Goal: Task Accomplishment & Management: Manage account settings

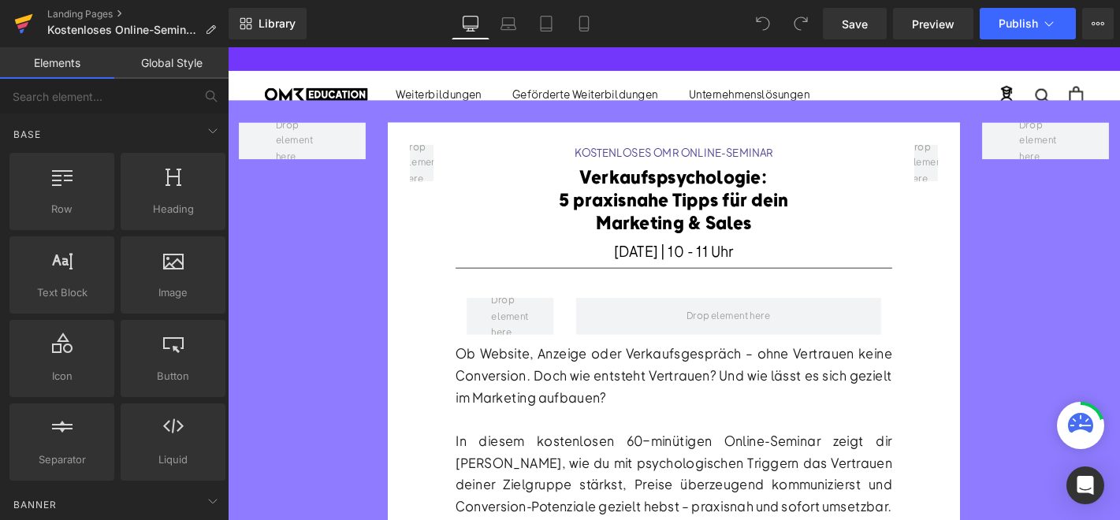
click at [17, 23] on icon at bounding box center [24, 19] width 18 height 10
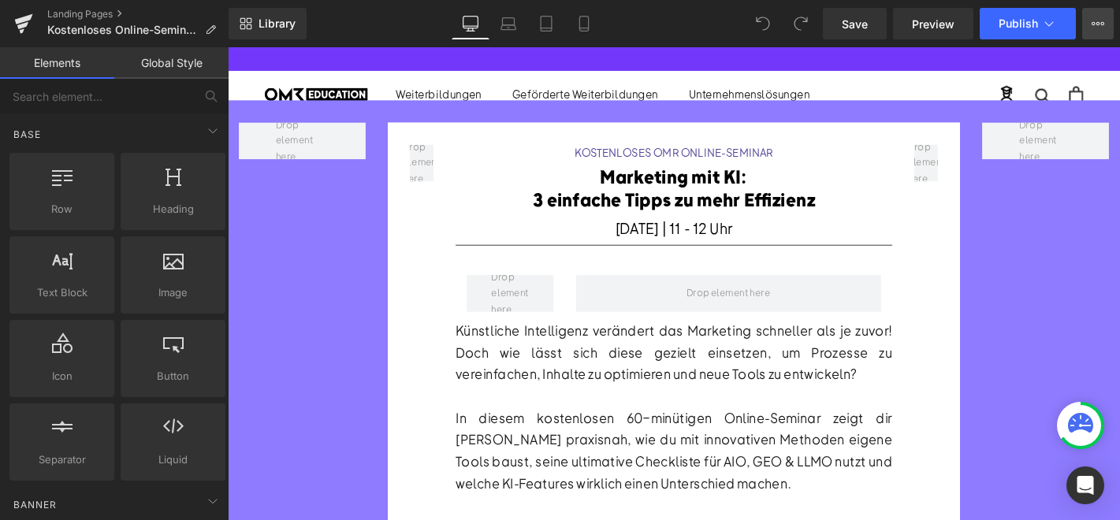
click at [1096, 15] on button "View Live Page View with current Template Save Template to Library Schedule Pub…" at bounding box center [1098, 24] width 32 height 32
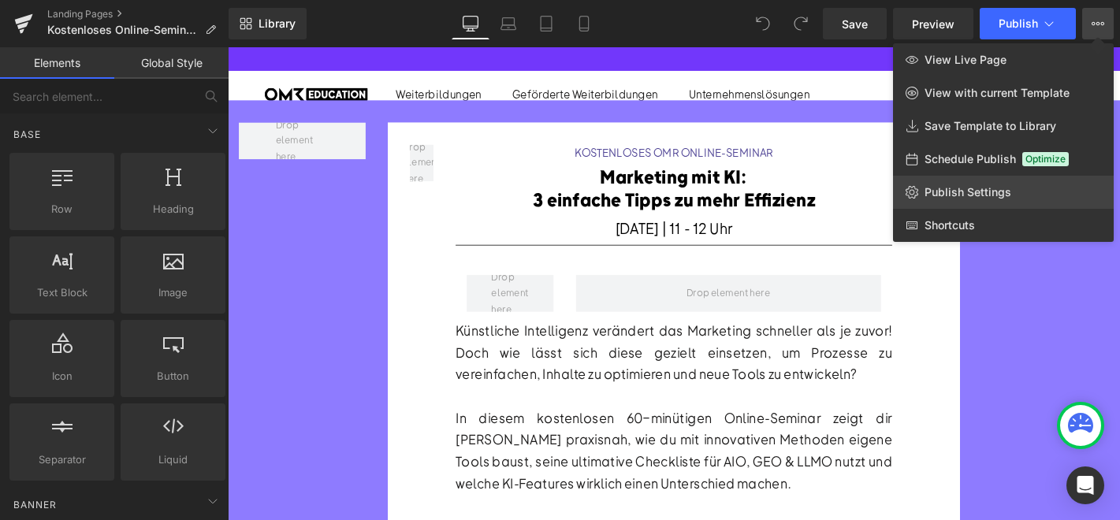
click at [977, 185] on span "Publish Settings" at bounding box center [967, 192] width 87 height 14
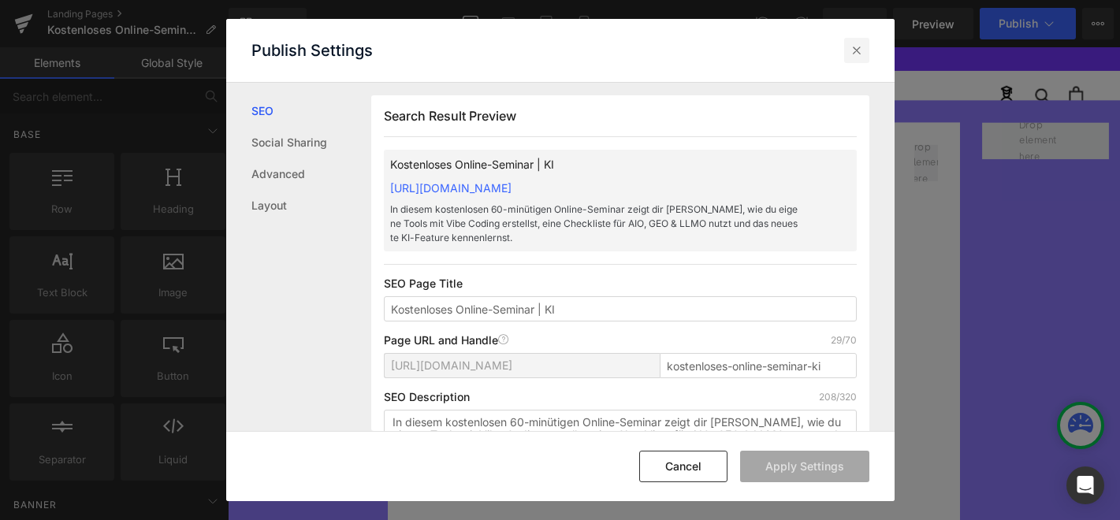
click at [855, 52] on icon at bounding box center [857, 51] width 16 height 16
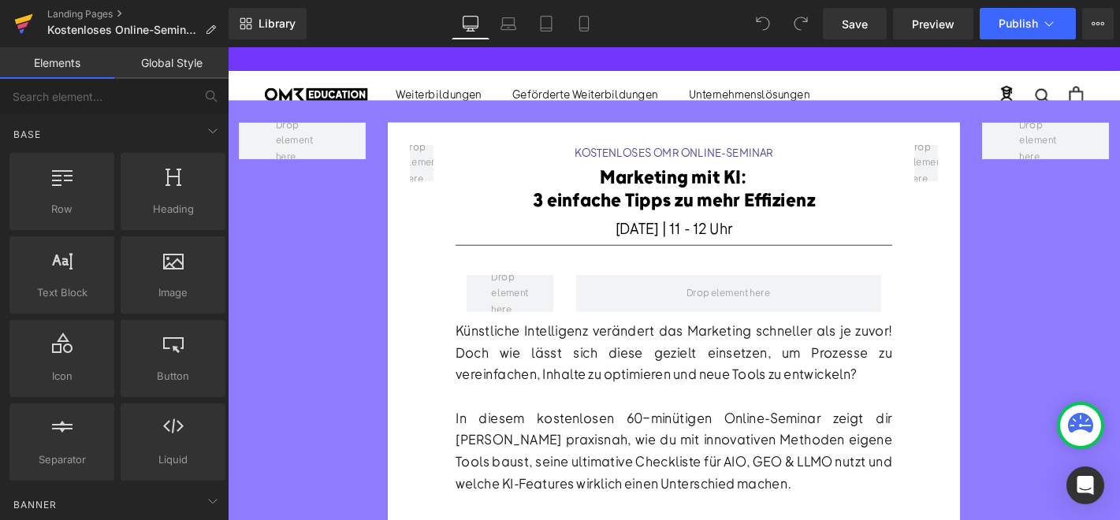
click at [24, 24] on icon at bounding box center [22, 25] width 11 height 7
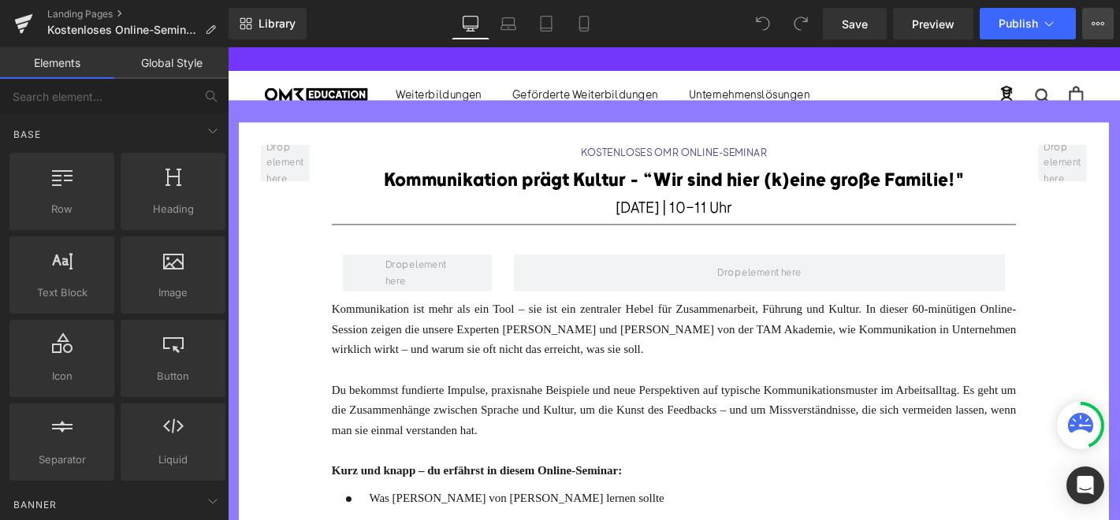
click at [1097, 28] on icon at bounding box center [1098, 23] width 13 height 13
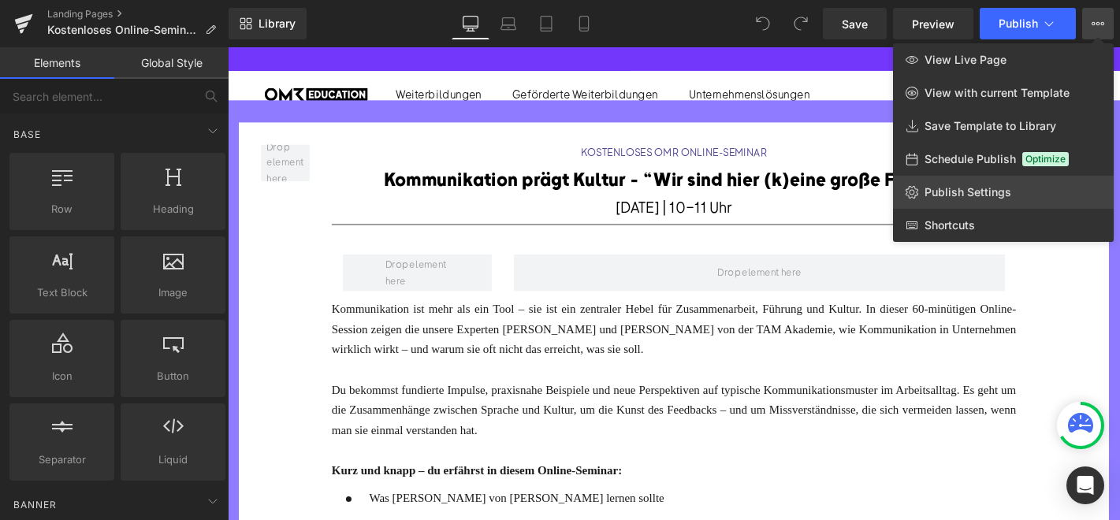
click at [939, 196] on span "Publish Settings" at bounding box center [967, 192] width 87 height 14
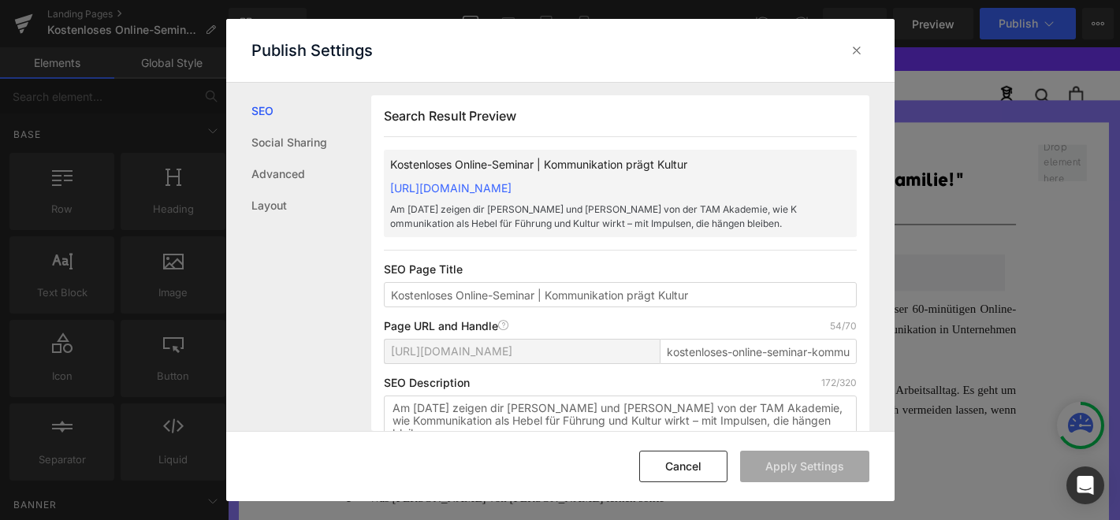
scroll to position [1, 0]
click at [846, 49] on div at bounding box center [856, 50] width 25 height 25
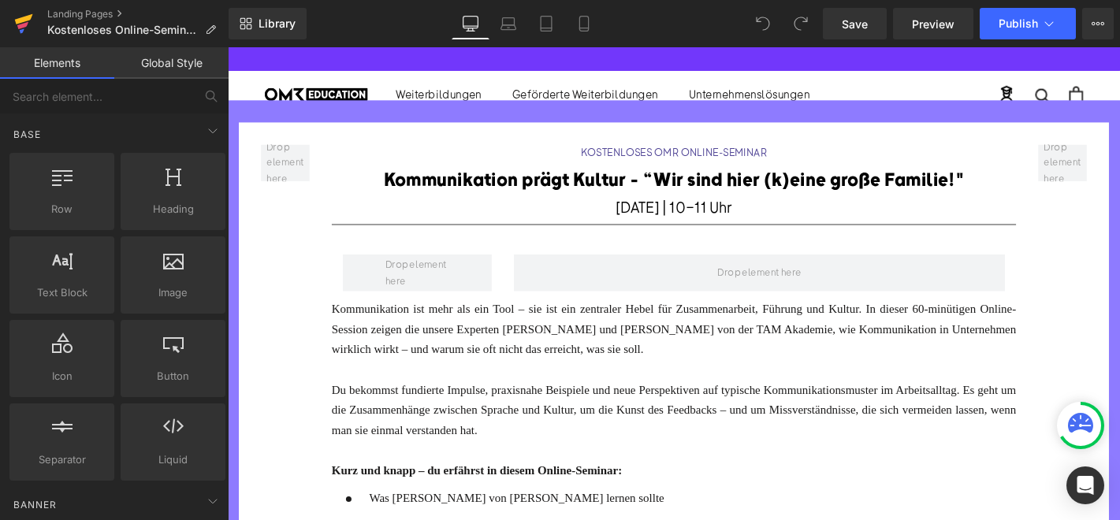
click at [13, 21] on link at bounding box center [23, 23] width 47 height 47
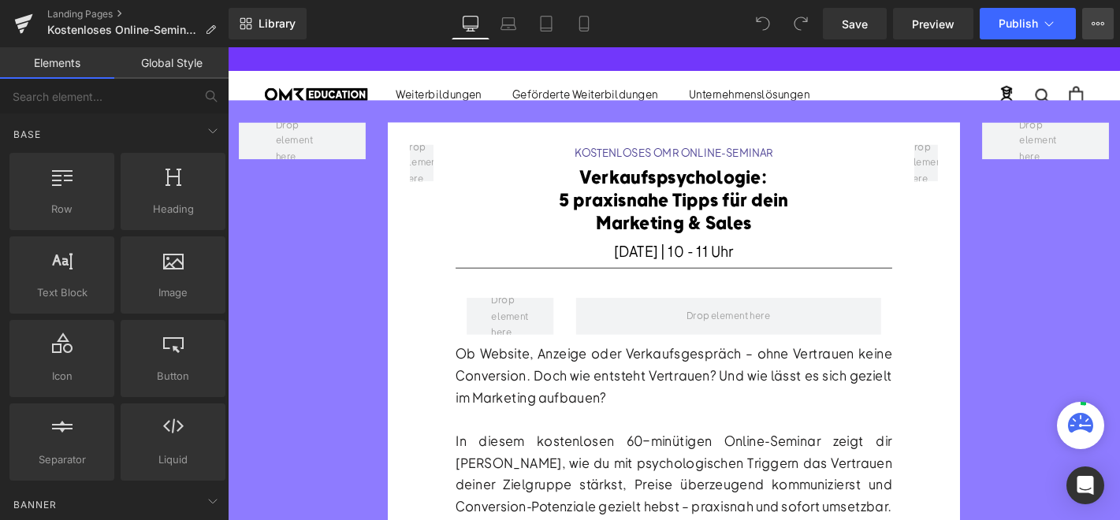
click at [1100, 19] on icon at bounding box center [1098, 23] width 13 height 13
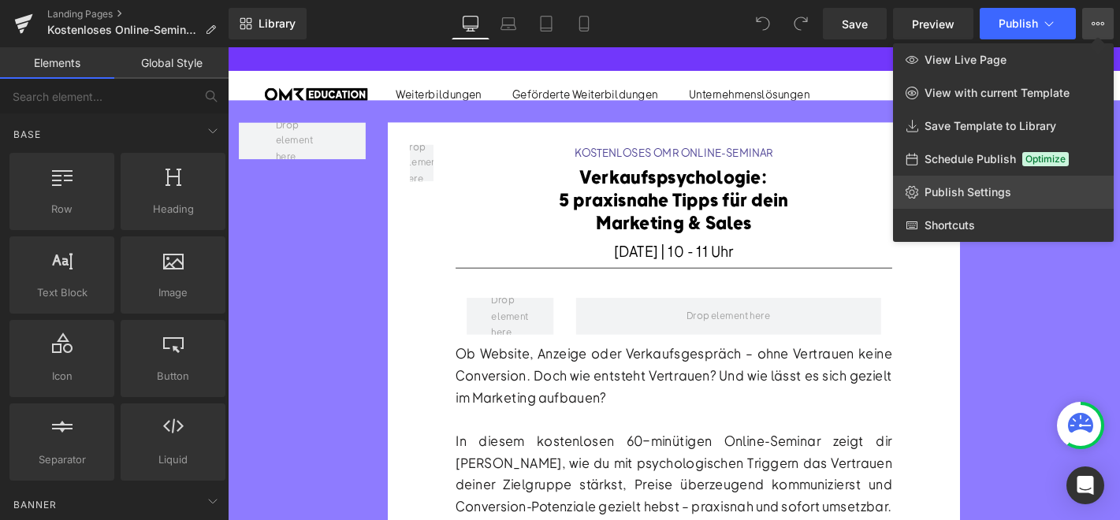
click at [962, 178] on link "Publish Settings" at bounding box center [1003, 192] width 221 height 33
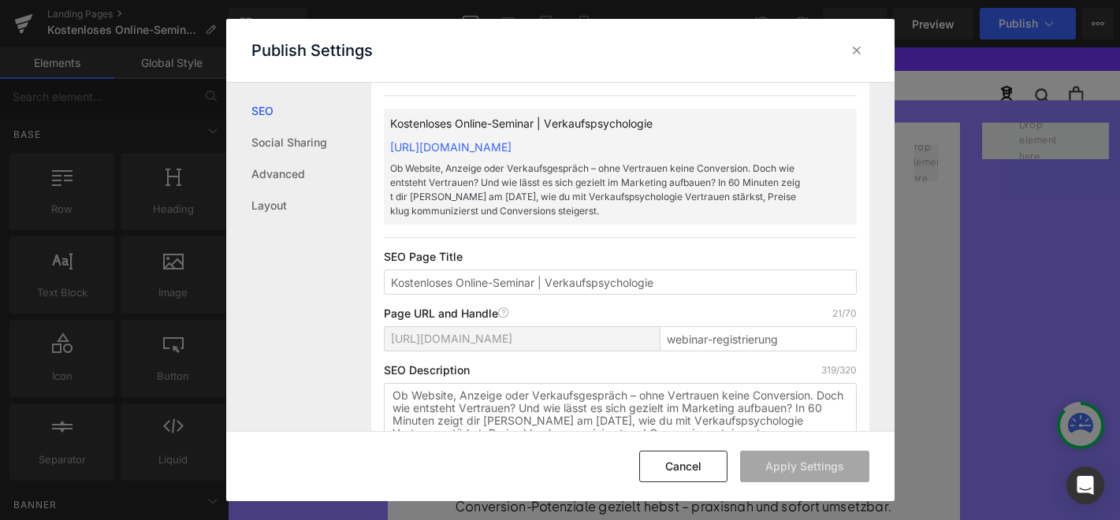
scroll to position [48, 0]
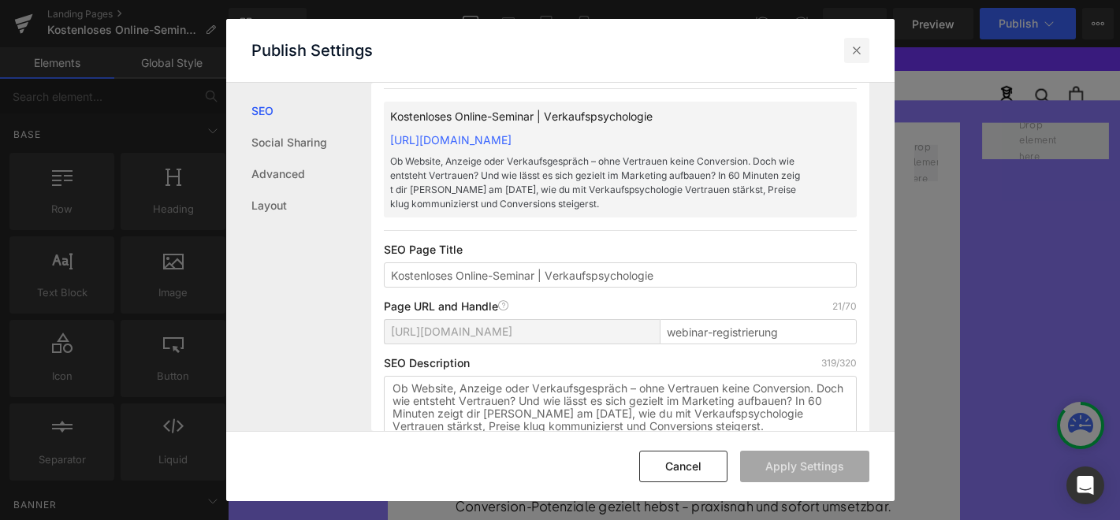
click at [857, 51] on icon at bounding box center [857, 51] width 16 height 16
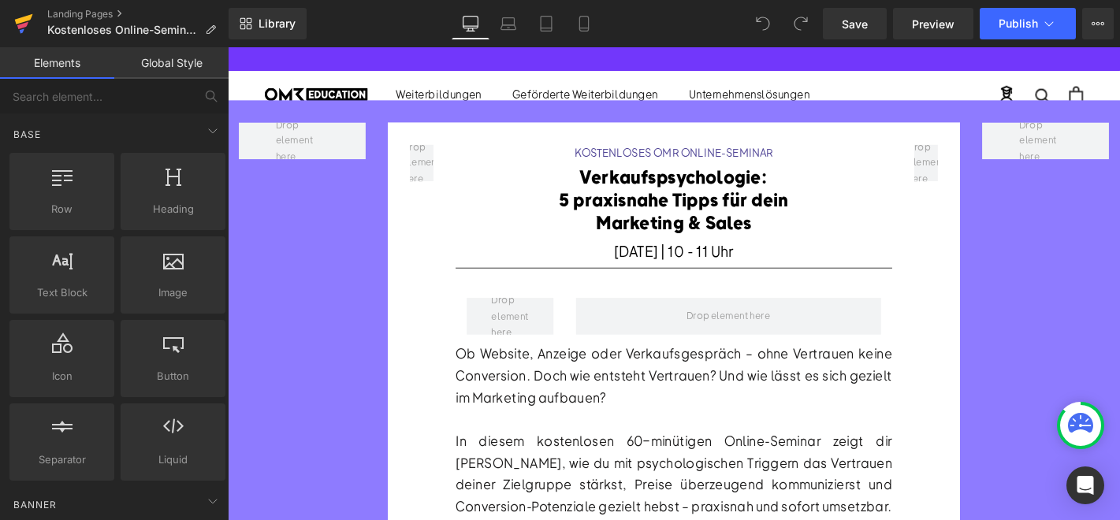
click at [18, 22] on icon at bounding box center [24, 19] width 18 height 10
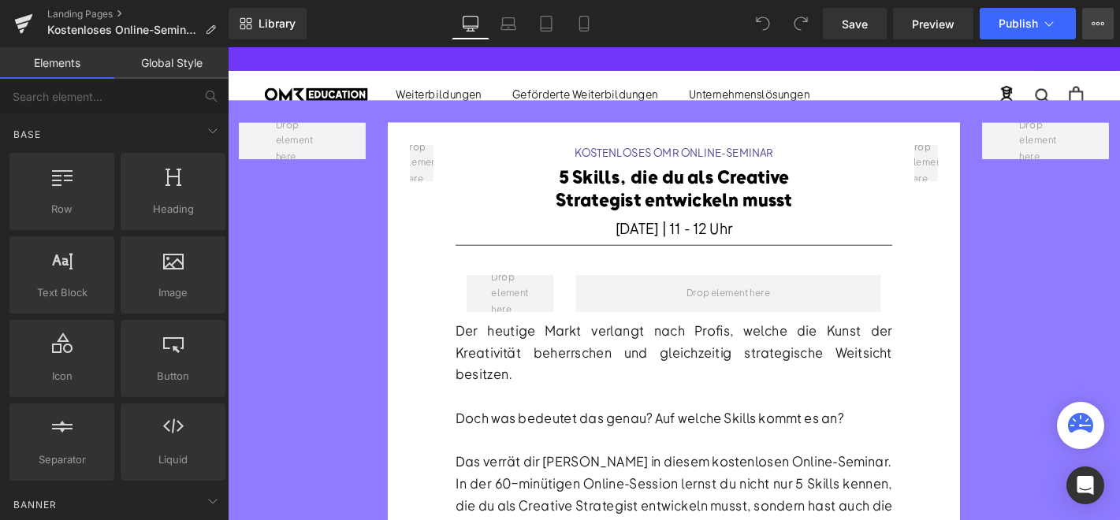
click at [1098, 32] on button "View Live Page View with current Template Save Template to Library Schedule Pub…" at bounding box center [1098, 24] width 32 height 32
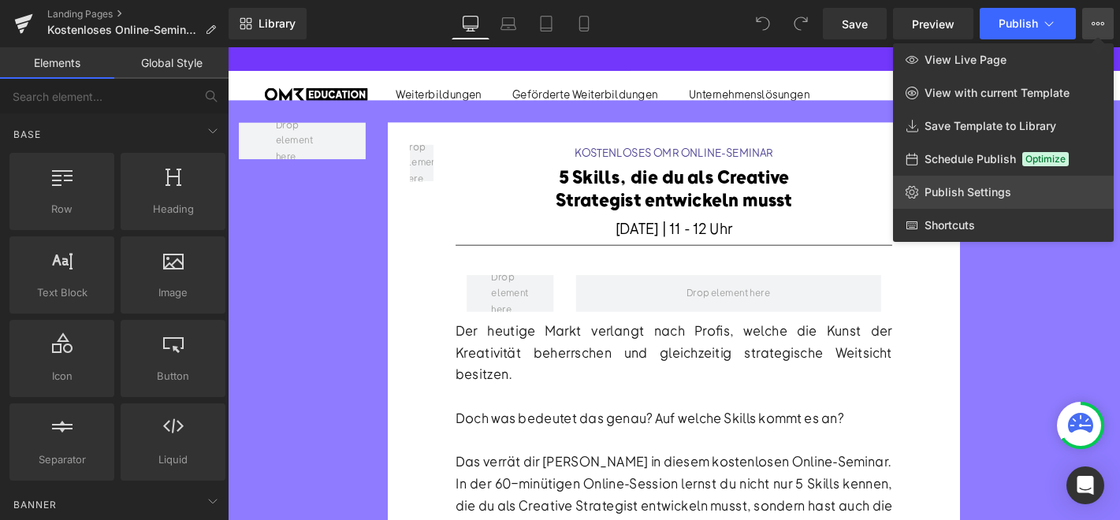
click at [947, 189] on span "Publish Settings" at bounding box center [967, 192] width 87 height 14
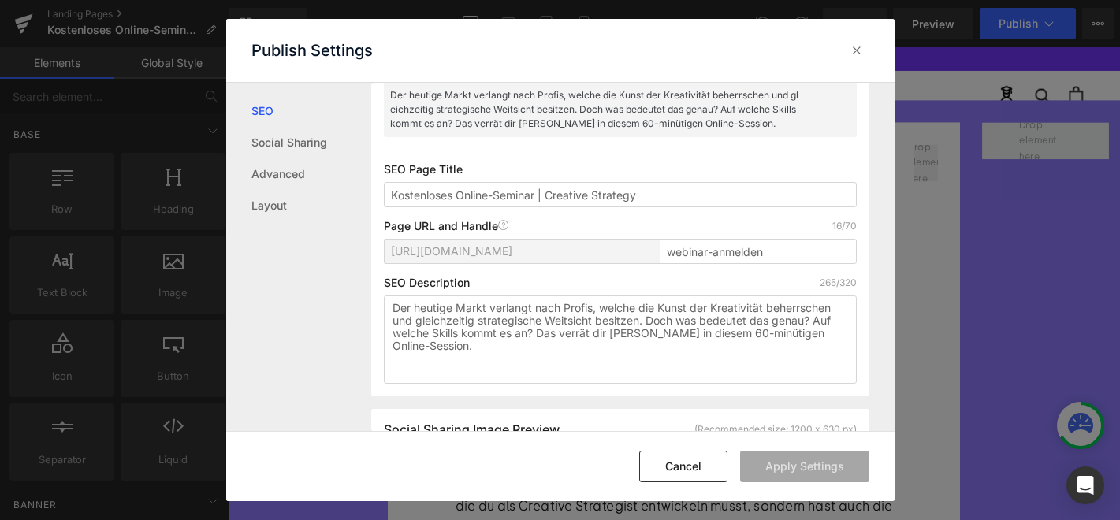
scroll to position [115, 0]
drag, startPoint x: 855, startPoint y: 53, endPoint x: 670, endPoint y: 6, distance: 191.0
click at [855, 53] on icon at bounding box center [857, 51] width 16 height 16
